Goal: Information Seeking & Learning: Learn about a topic

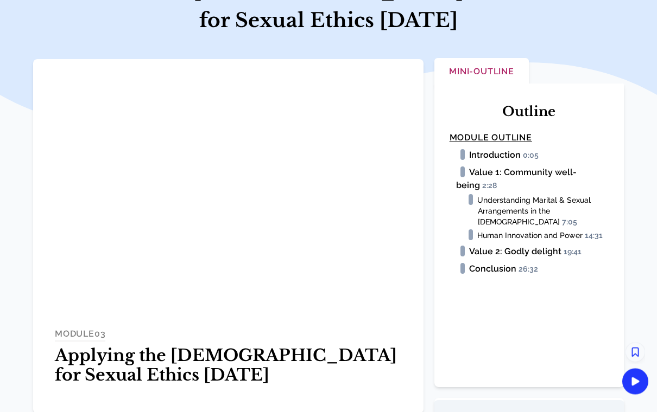
scroll to position [157, 0]
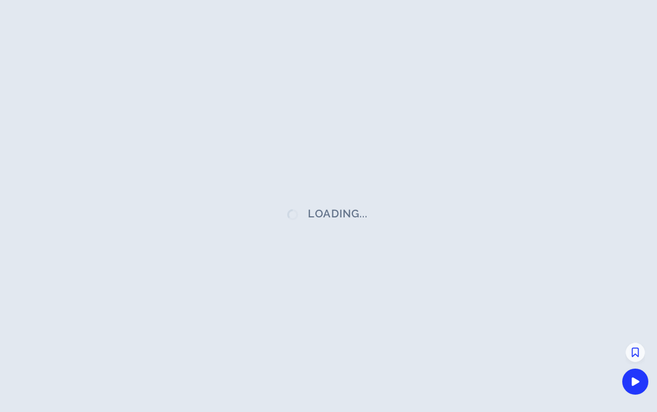
scroll to position [174, 0]
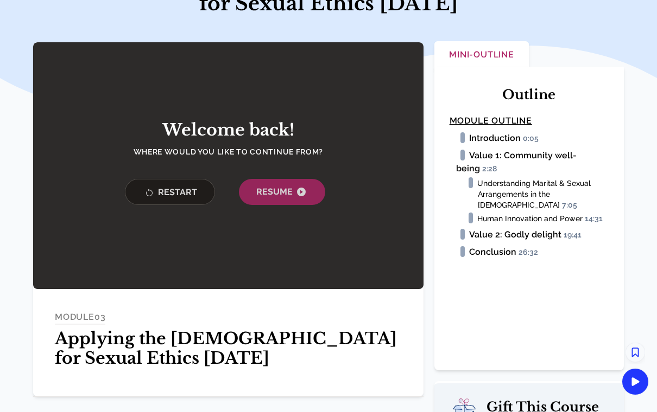
click at [291, 179] on button "Resume" at bounding box center [282, 192] width 86 height 26
